Goal: Task Accomplishment & Management: Manage account settings

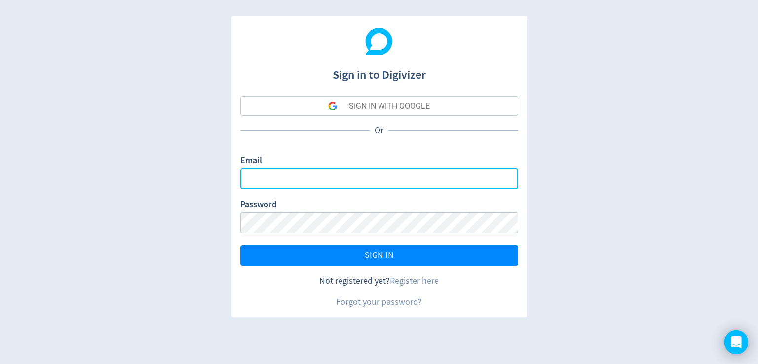
click at [289, 182] on input "Email" at bounding box center [379, 178] width 278 height 21
paste input "[EMAIL_ADDRESS][DOMAIN_NAME]"
type input "[EMAIL_ADDRESS][DOMAIN_NAME]"
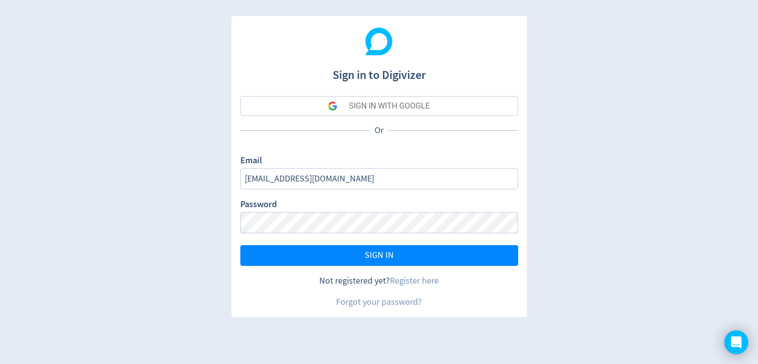
click at [329, 206] on div "Password" at bounding box center [379, 215] width 278 height 35
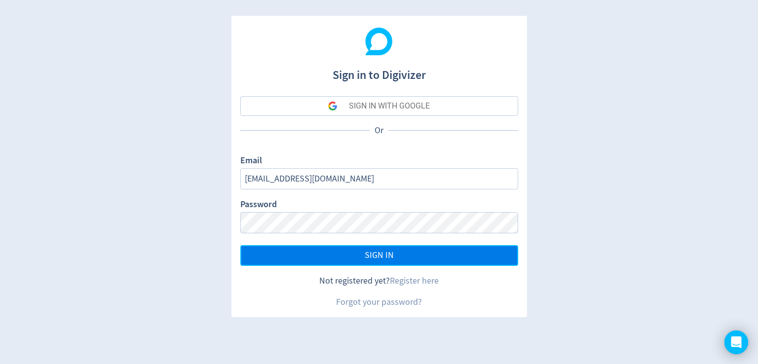
click at [414, 257] on button "SIGN IN" at bounding box center [379, 255] width 278 height 21
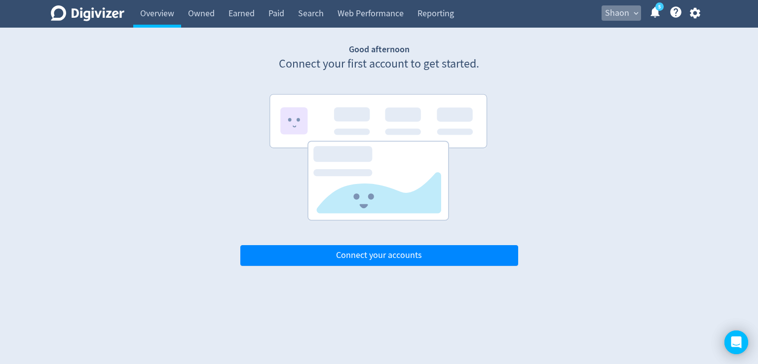
click at [639, 13] on span "expand_more" at bounding box center [636, 13] width 9 height 9
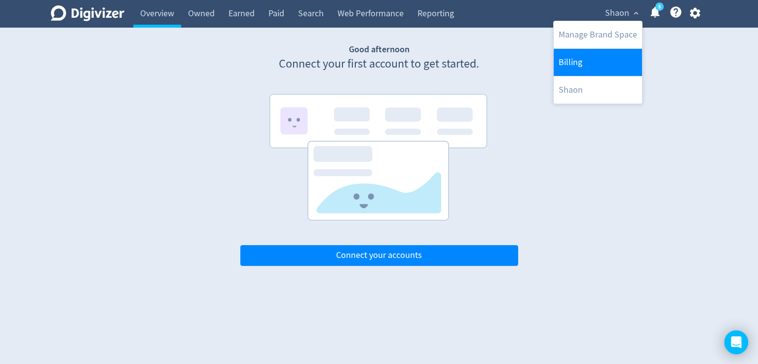
click at [593, 56] on link "Billing" at bounding box center [598, 62] width 88 height 27
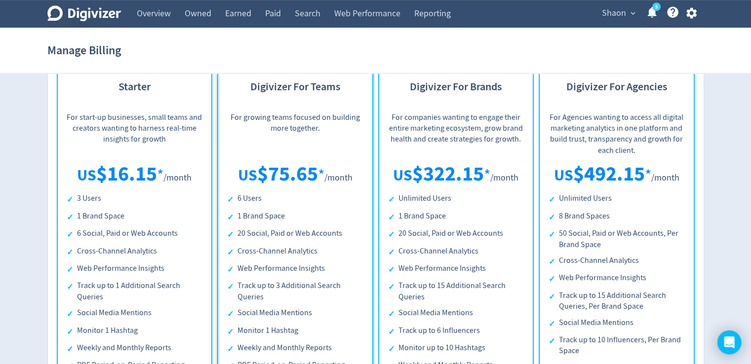
scroll to position [390, 0]
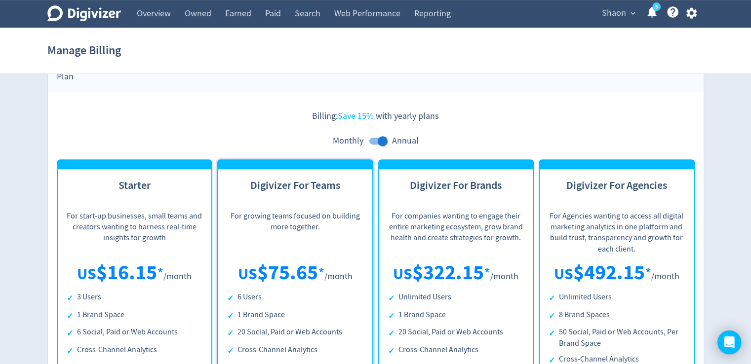
click at [270, 178] on h3 "Digivizer For Teams" at bounding box center [295, 190] width 136 height 25
drag, startPoint x: 270, startPoint y: 176, endPoint x: 311, endPoint y: 178, distance: 40.5
click at [311, 178] on h3 "Digivizer For Teams" at bounding box center [295, 190] width 136 height 25
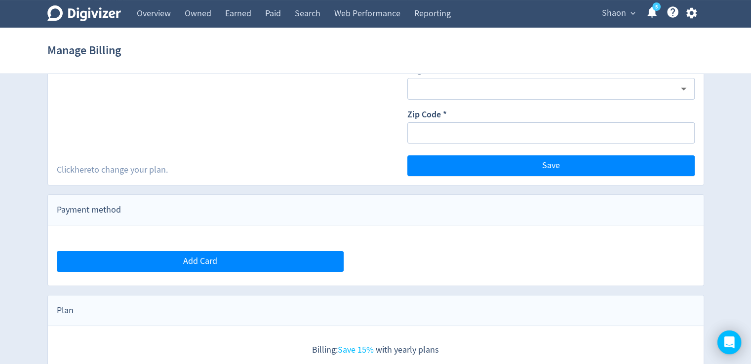
scroll to position [0, 0]
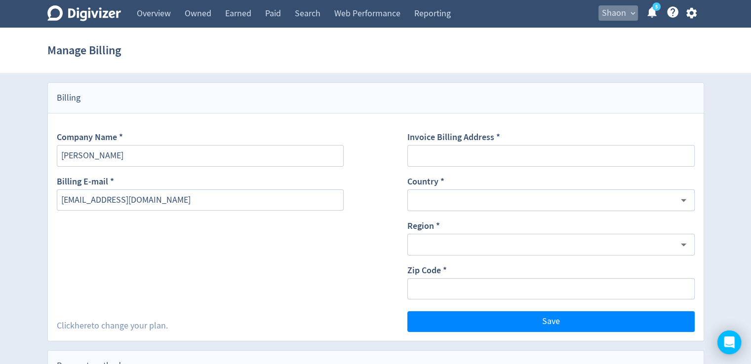
click at [630, 15] on span "expand_more" at bounding box center [632, 13] width 9 height 9
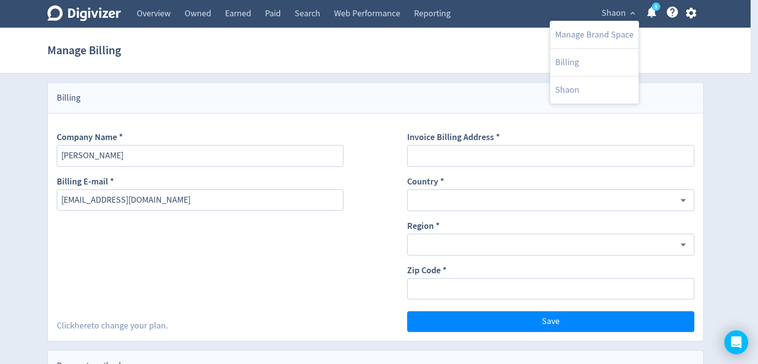
click at [691, 12] on div at bounding box center [379, 182] width 758 height 364
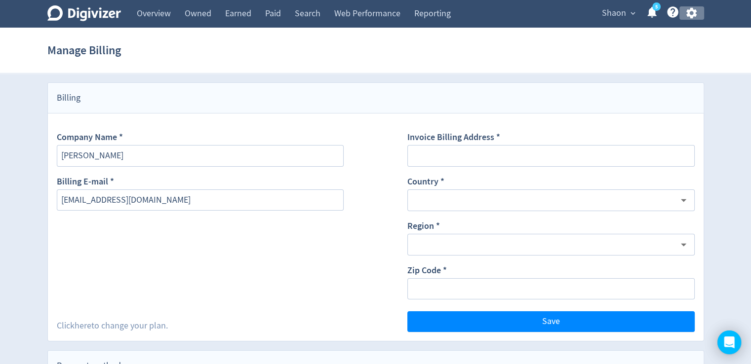
click at [690, 12] on icon "button" at bounding box center [691, 12] width 13 height 13
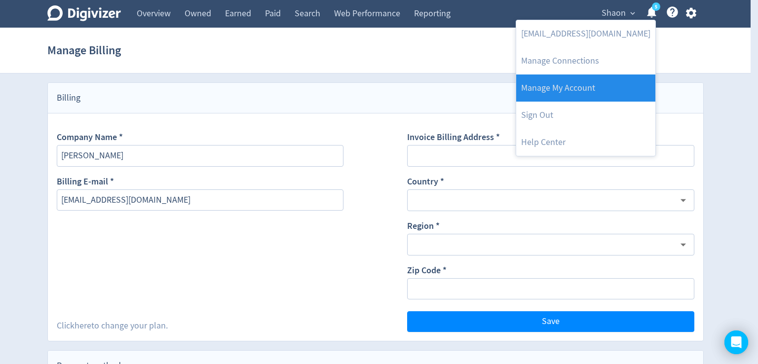
click at [555, 90] on link "Manage My Account" at bounding box center [585, 88] width 139 height 27
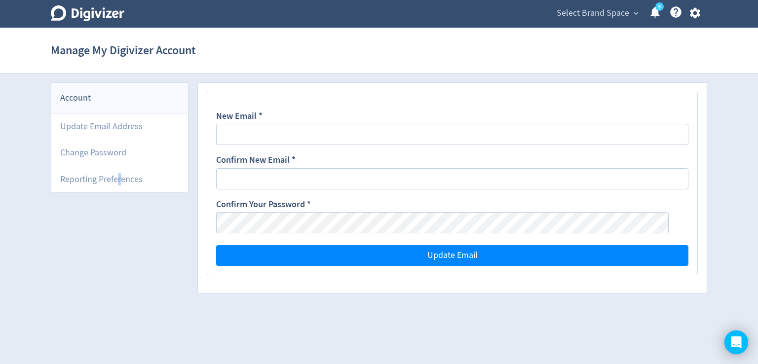
click at [119, 266] on div "Account Update Email Address Change Password Reporting Preferences" at bounding box center [120, 192] width 138 height 220
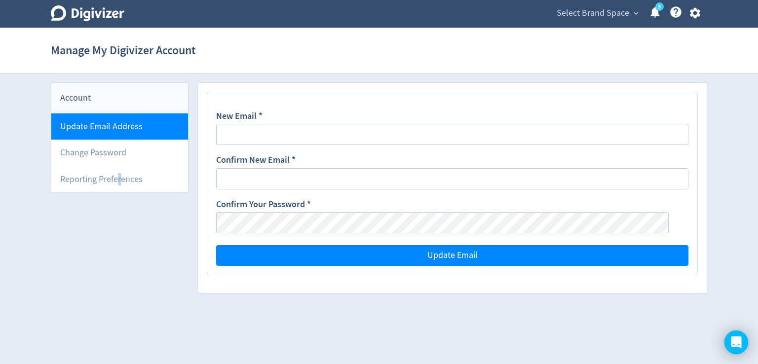
click at [97, 125] on li "Update Email Address" at bounding box center [119, 127] width 137 height 26
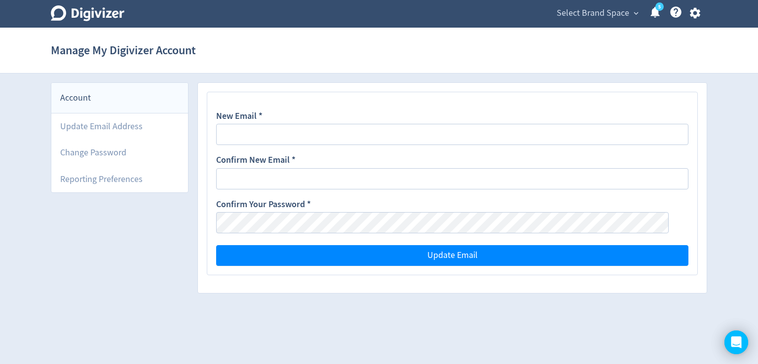
click at [84, 100] on div "Account" at bounding box center [119, 98] width 137 height 31
click at [618, 10] on span "Select Brand Space" at bounding box center [593, 13] width 73 height 16
click at [632, 31] on link "Shaon" at bounding box center [624, 35] width 34 height 27
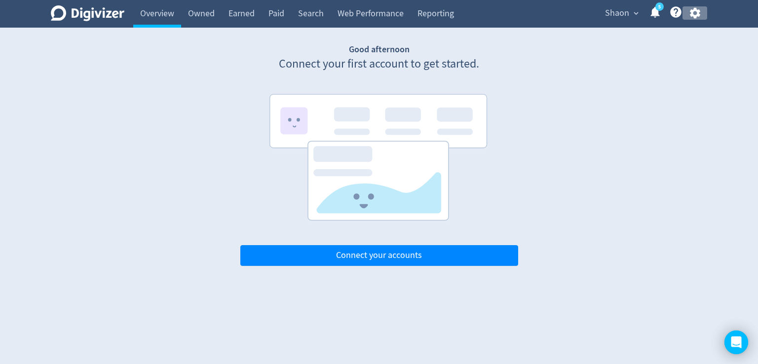
click at [693, 13] on icon "button" at bounding box center [694, 12] width 13 height 13
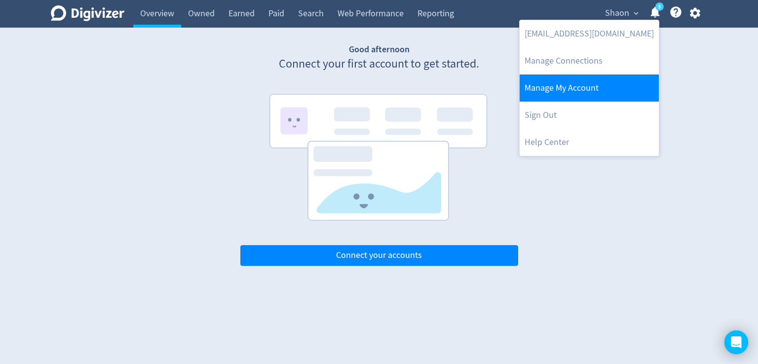
click at [592, 83] on link "Manage My Account" at bounding box center [589, 88] width 139 height 27
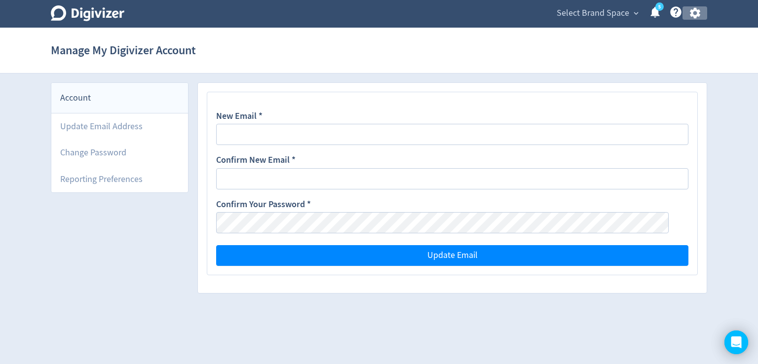
click at [689, 12] on icon "button" at bounding box center [694, 12] width 13 height 13
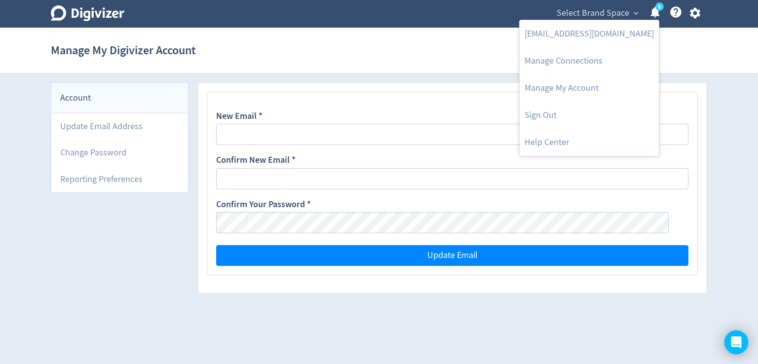
click at [692, 12] on div at bounding box center [379, 182] width 758 height 364
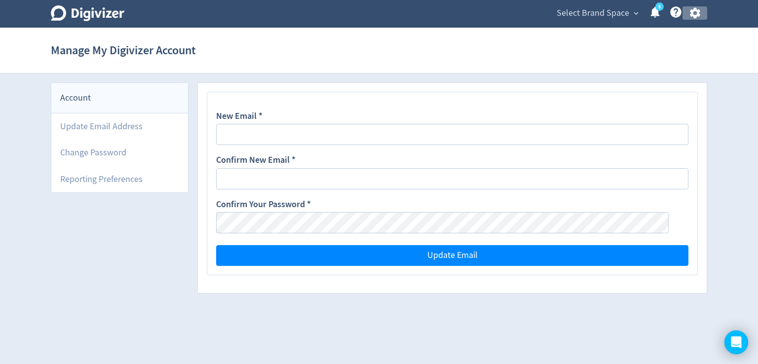
click at [692, 12] on icon "button" at bounding box center [694, 13] width 10 height 11
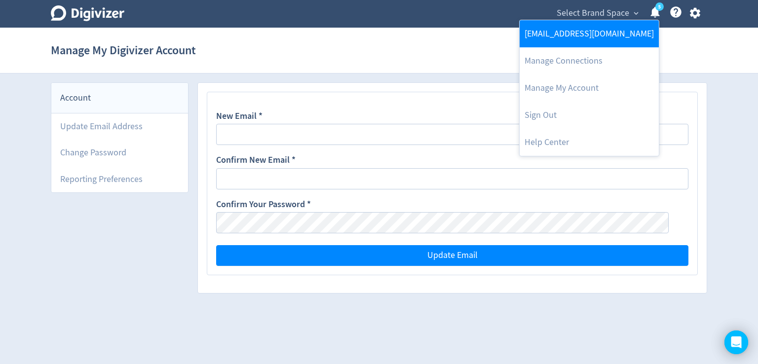
click at [581, 35] on link "[EMAIL_ADDRESS][DOMAIN_NAME]" at bounding box center [589, 33] width 139 height 27
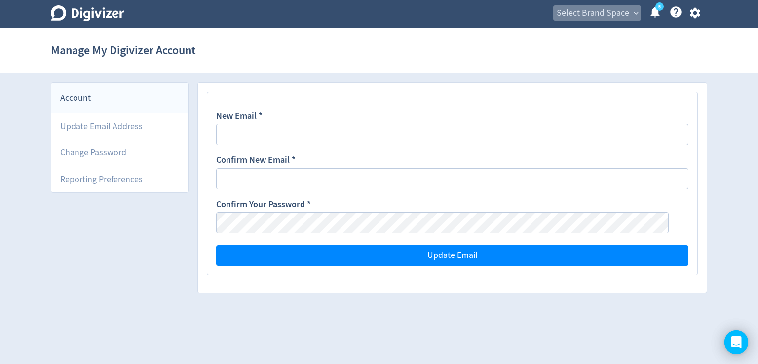
click at [584, 20] on span "Select Brand Space" at bounding box center [593, 13] width 73 height 16
click at [622, 30] on link "Shaon" at bounding box center [624, 35] width 34 height 27
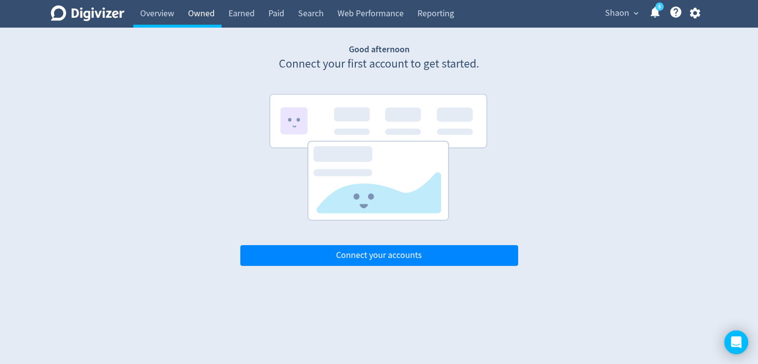
click at [213, 14] on link "Owned" at bounding box center [201, 14] width 40 height 28
click at [255, 9] on link "Earned" at bounding box center [242, 14] width 40 height 28
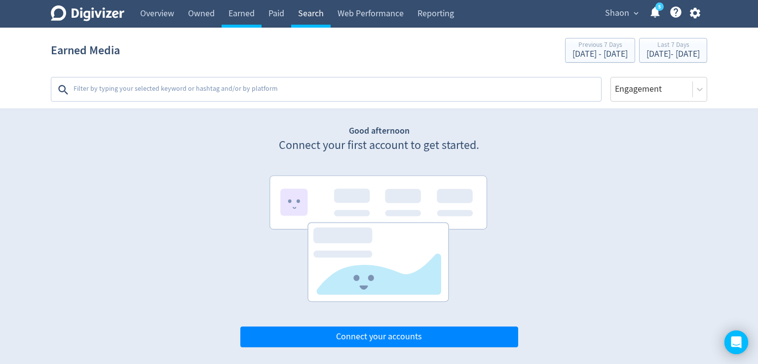
click at [305, 14] on link "Search" at bounding box center [310, 14] width 39 height 28
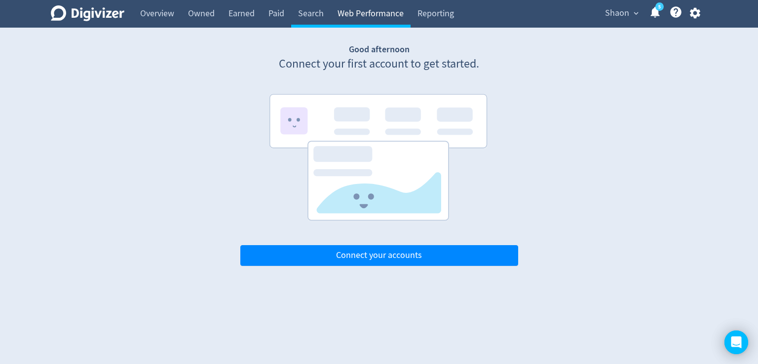
click at [348, 14] on link "Web Performance" at bounding box center [371, 14] width 80 height 28
click at [698, 14] on icon "button" at bounding box center [694, 13] width 10 height 11
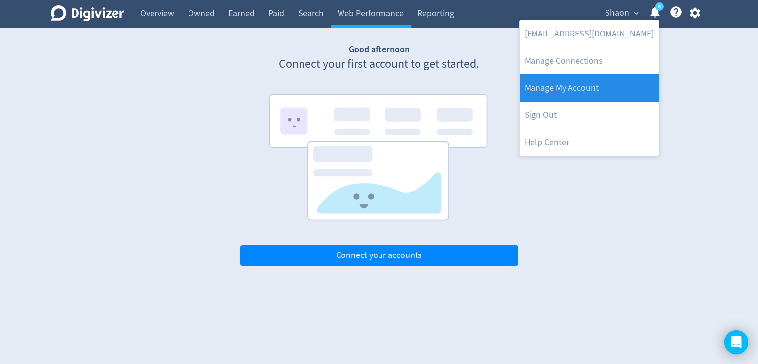
click at [562, 93] on link "Manage My Account" at bounding box center [589, 88] width 139 height 27
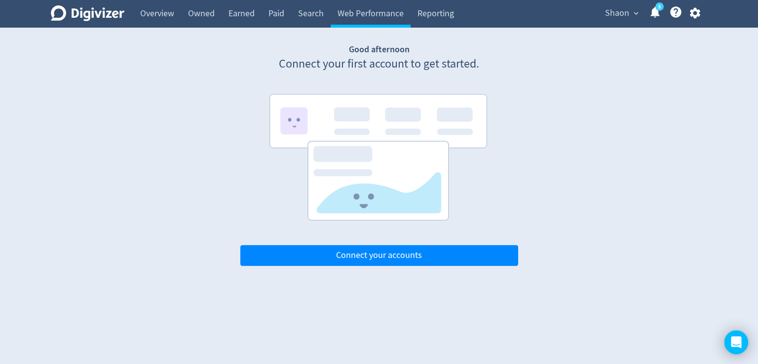
click at [635, 15] on span "expand_more" at bounding box center [636, 13] width 9 height 9
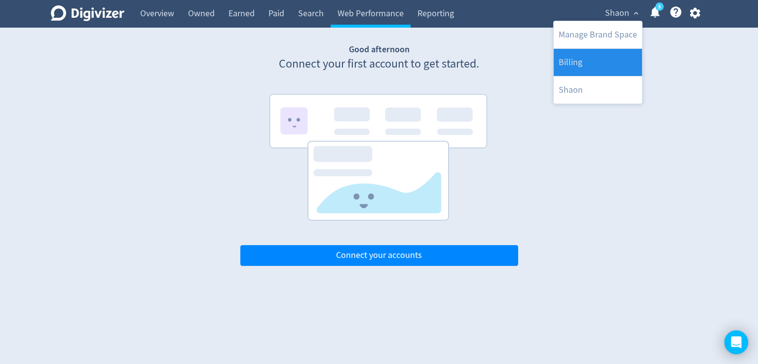
click at [586, 59] on link "Billing" at bounding box center [598, 62] width 88 height 27
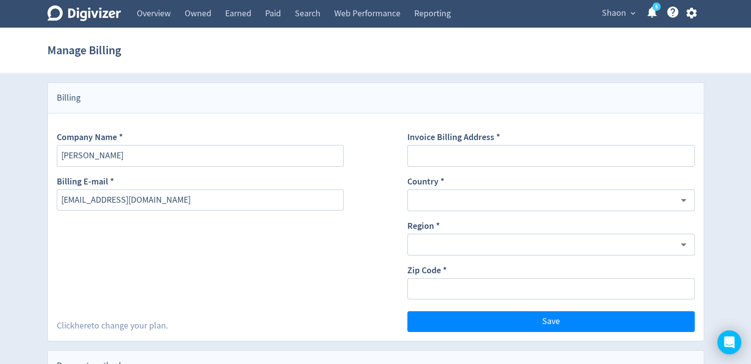
scroll to position [247, 0]
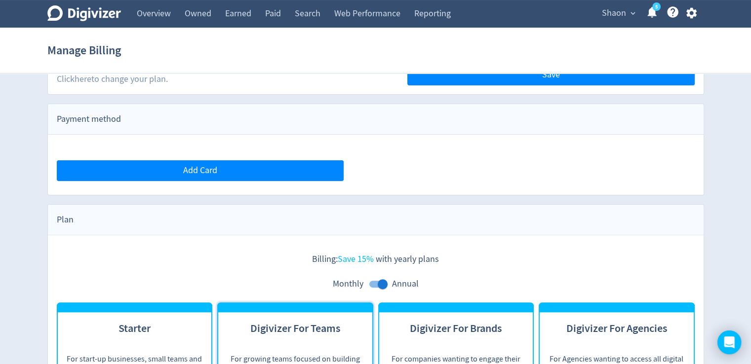
click at [69, 222] on div "Plan" at bounding box center [375, 220] width 655 height 31
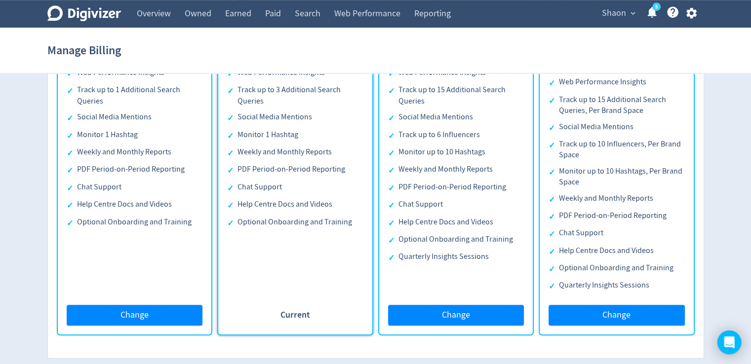
scroll to position [686, 0]
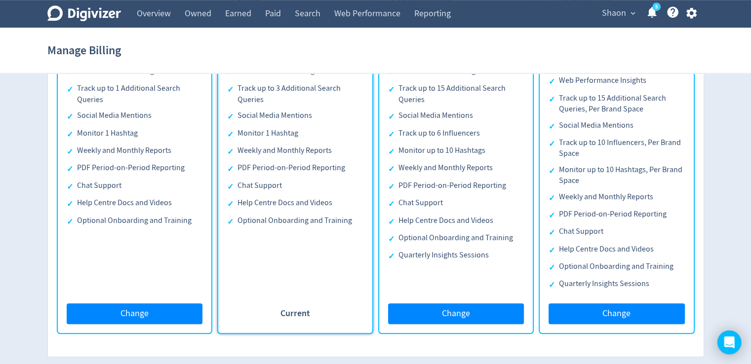
click at [277, 306] on div "Current" at bounding box center [295, 314] width 136 height 21
click at [277, 307] on div "Current" at bounding box center [295, 314] width 136 height 21
click at [278, 311] on div "Current" at bounding box center [295, 314] width 136 height 21
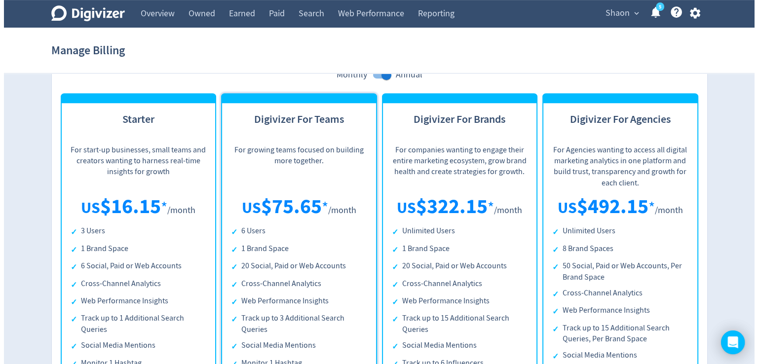
scroll to position [439, 0]
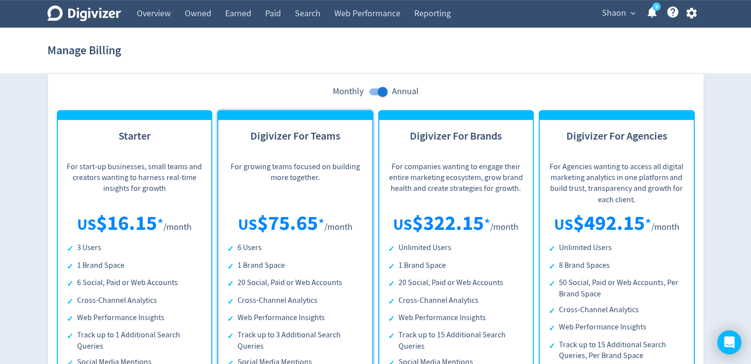
click at [266, 132] on h3 "Digivizer For Teams" at bounding box center [295, 141] width 136 height 25
click at [255, 168] on p "For growing teams focused on building more together." at bounding box center [295, 178] width 136 height 35
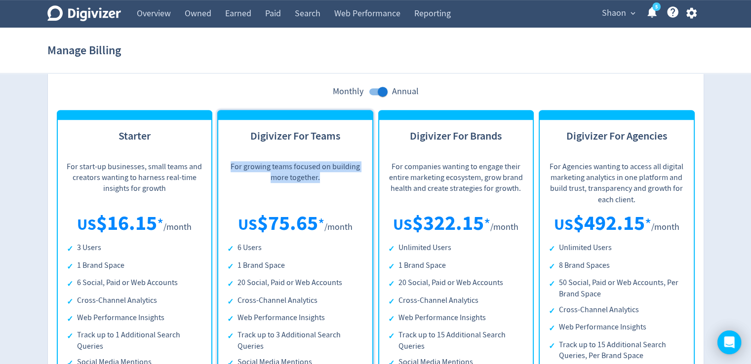
click at [255, 168] on p "For growing teams focused on building more together." at bounding box center [295, 178] width 136 height 35
click at [690, 10] on icon "button" at bounding box center [691, 13] width 10 height 11
